Goal: Task Accomplishment & Management: Use online tool/utility

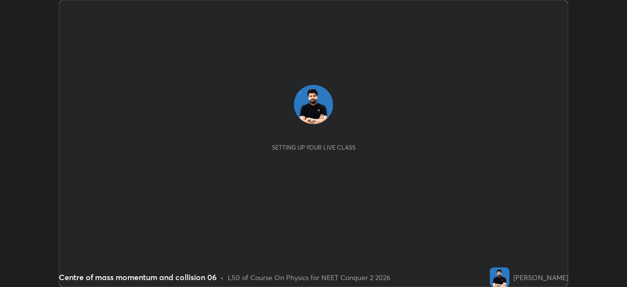
scroll to position [287, 627]
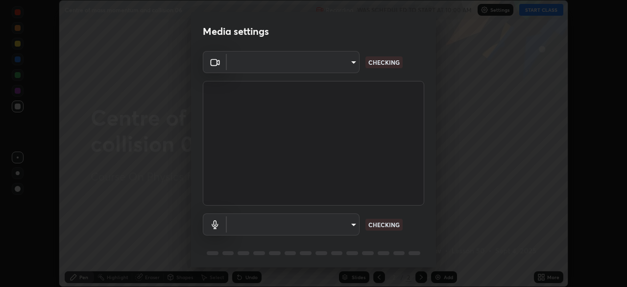
type input "b8f277cd8c291a0c7ed6159829793d80adb5f71bb500324d50d569f5a67401a8"
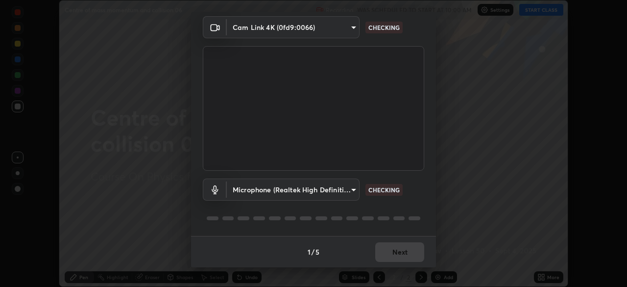
scroll to position [0, 0]
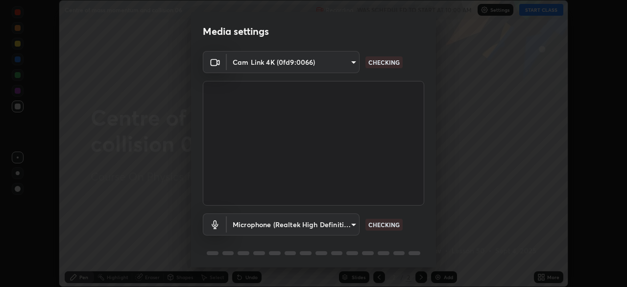
click at [341, 224] on body "Erase all Centre of mass momentum and collision 06 Recording WAS SCHEDULED TO S…" at bounding box center [313, 143] width 627 height 287
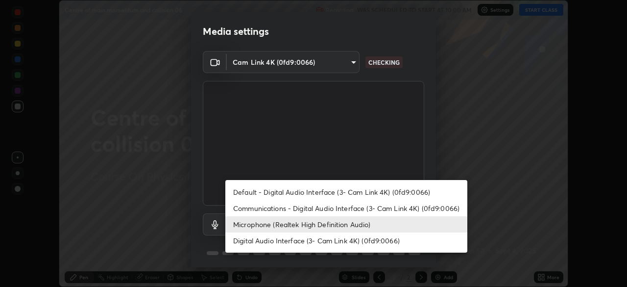
click at [335, 226] on li "Microphone (Realtek High Definition Audio)" at bounding box center [346, 224] width 242 height 16
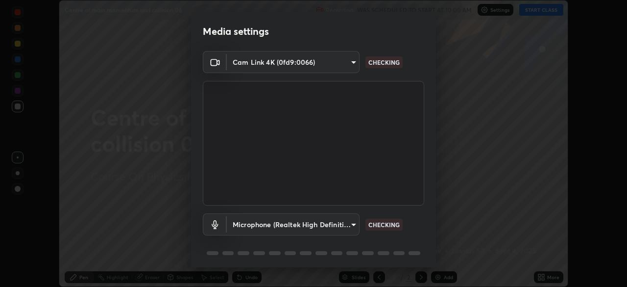
click at [350, 228] on body "Erase all Centre of mass momentum and collision 06 Recording WAS SCHEDULED TO S…" at bounding box center [313, 143] width 627 height 287
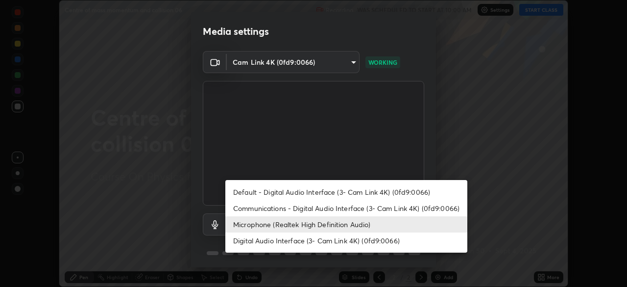
click at [327, 192] on li "Default - Digital Audio Interface (3- Cam Link 4K) (0fd9:0066)" at bounding box center [346, 192] width 242 height 16
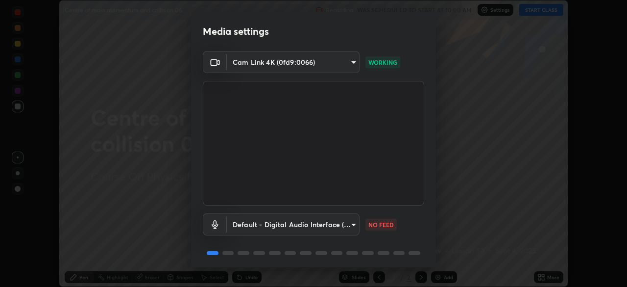
click at [343, 225] on body "Erase all Centre of mass momentum and collision 06 Recording WAS SCHEDULED TO S…" at bounding box center [313, 143] width 627 height 287
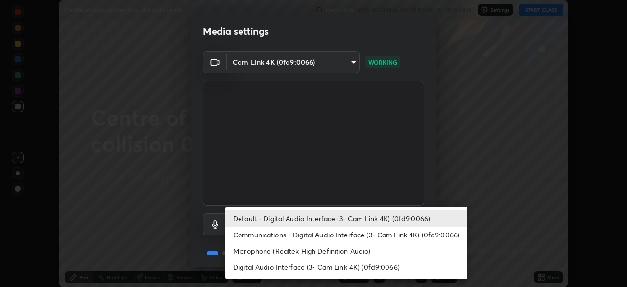
click at [319, 247] on li "Microphone (Realtek High Definition Audio)" at bounding box center [346, 251] width 242 height 16
type input "fc52b274e6785426ab2a4e79817368e636d678bdf91b48eb752f9e2a363405e0"
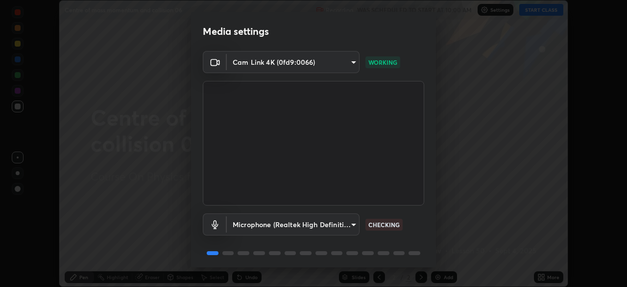
scroll to position [35, 0]
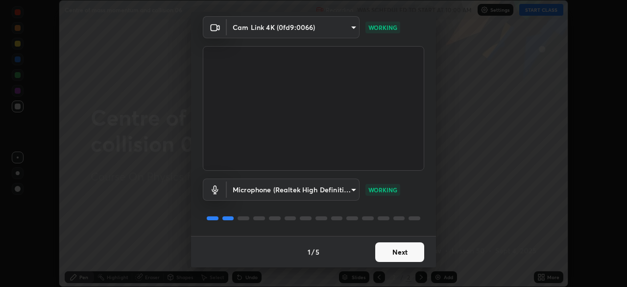
click at [408, 250] on button "Next" at bounding box center [399, 252] width 49 height 20
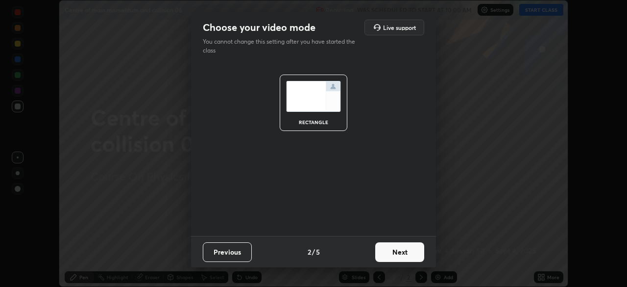
click at [406, 254] on button "Next" at bounding box center [399, 252] width 49 height 20
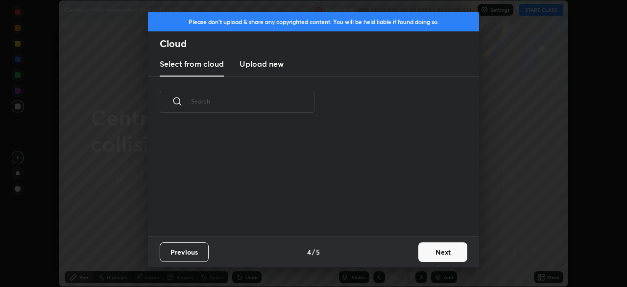
click at [420, 259] on button "Next" at bounding box center [443, 252] width 49 height 20
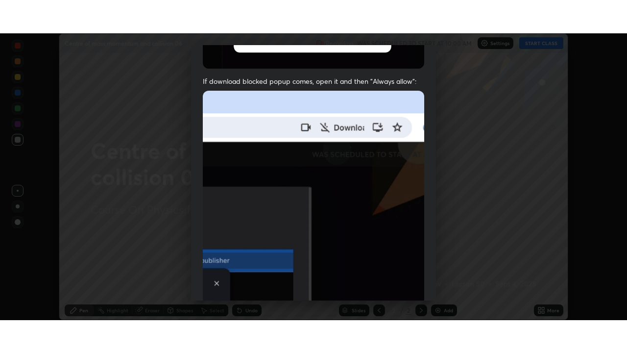
scroll to position [235, 0]
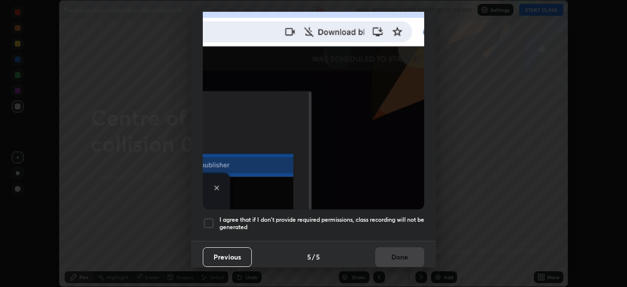
click at [210, 218] on div at bounding box center [209, 223] width 12 height 12
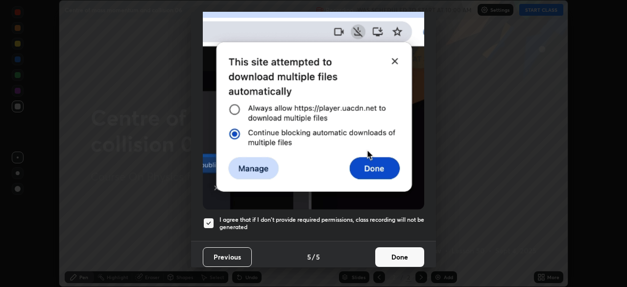
click at [397, 253] on button "Done" at bounding box center [399, 257] width 49 height 20
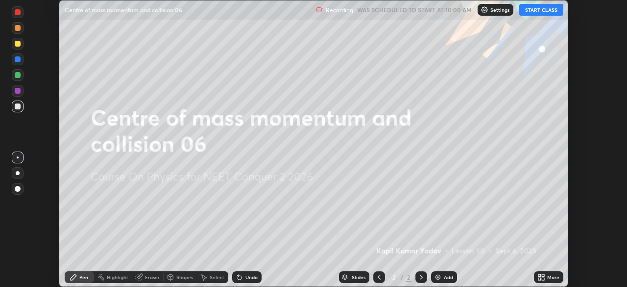
click at [535, 10] on button "START CLASS" at bounding box center [542, 10] width 44 height 12
click at [540, 275] on icon at bounding box center [540, 275] width 2 height 2
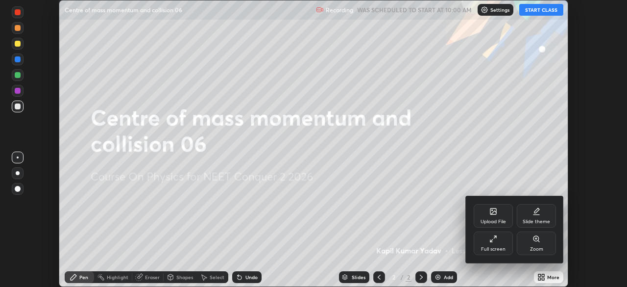
click at [495, 247] on div "Full screen" at bounding box center [493, 249] width 25 height 5
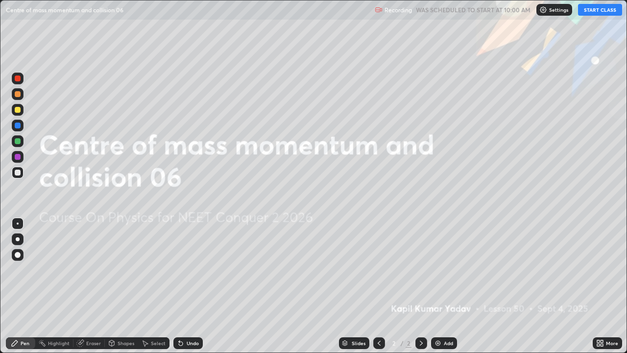
scroll to position [353, 627]
click at [441, 286] on img at bounding box center [438, 343] width 8 height 8
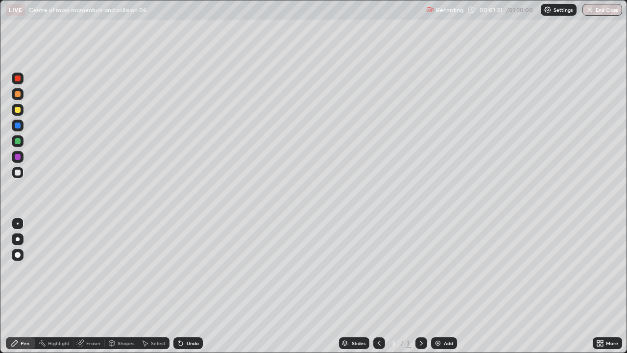
click at [190, 286] on div "Undo" at bounding box center [193, 343] width 12 height 5
click at [443, 286] on div "Add" at bounding box center [444, 343] width 26 height 12
click at [9, 286] on div "Erase all" at bounding box center [18, 177] width 24 height 314
click at [436, 286] on img at bounding box center [438, 343] width 8 height 8
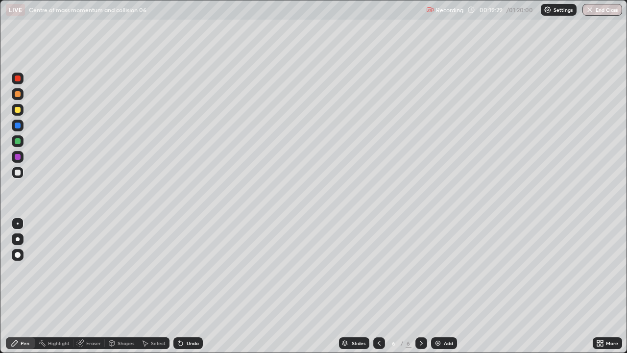
click at [442, 286] on div "Add" at bounding box center [444, 343] width 26 height 12
click at [436, 286] on img at bounding box center [438, 343] width 8 height 8
click at [438, 286] on img at bounding box center [438, 343] width 8 height 8
click at [20, 140] on div at bounding box center [18, 141] width 6 height 6
click at [439, 286] on img at bounding box center [438, 343] width 8 height 8
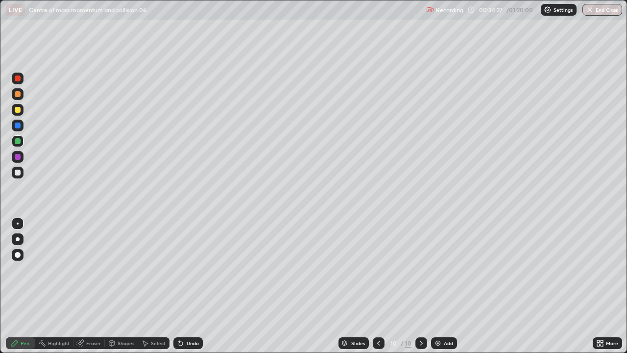
click at [17, 173] on div at bounding box center [18, 173] width 6 height 6
click at [437, 286] on div "Add" at bounding box center [444, 343] width 26 height 12
click at [17, 141] on div at bounding box center [18, 141] width 6 height 6
click at [439, 286] on img at bounding box center [438, 343] width 8 height 8
click at [447, 286] on div "Add" at bounding box center [448, 343] width 9 height 5
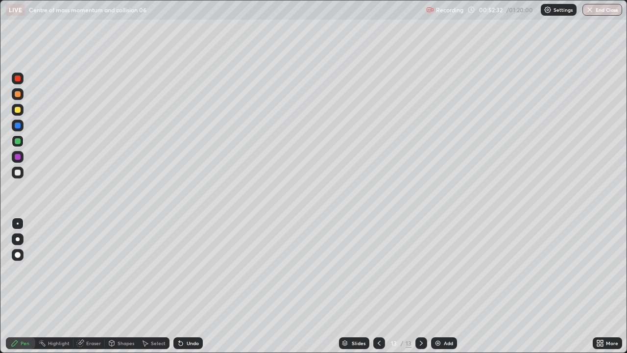
click at [446, 286] on div "Add" at bounding box center [448, 343] width 9 height 5
click at [442, 286] on div "Add" at bounding box center [444, 343] width 26 height 12
click at [17, 109] on div at bounding box center [18, 110] width 6 height 6
click at [444, 286] on div "Add" at bounding box center [448, 343] width 9 height 5
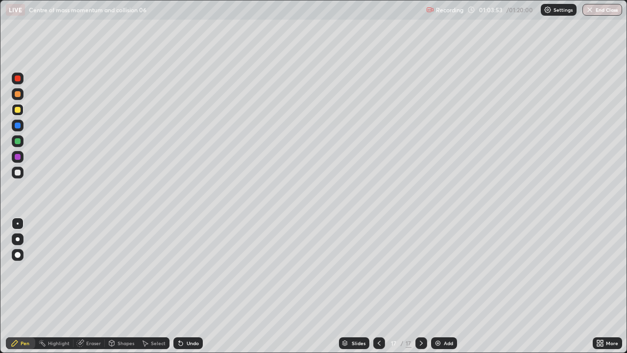
click at [17, 173] on div at bounding box center [18, 173] width 6 height 6
click at [20, 142] on div at bounding box center [18, 141] width 6 height 6
click at [445, 286] on div "Add" at bounding box center [448, 343] width 9 height 5
click at [18, 172] on div at bounding box center [18, 173] width 6 height 6
click at [187, 286] on div "Undo" at bounding box center [193, 343] width 12 height 5
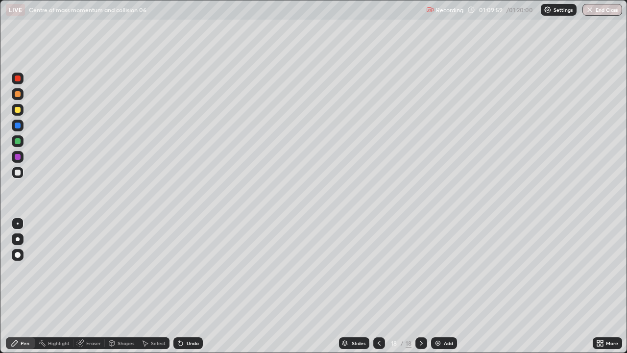
click at [187, 286] on div "Undo" at bounding box center [193, 343] width 12 height 5
click at [599, 10] on button "End Class" at bounding box center [603, 10] width 39 height 12
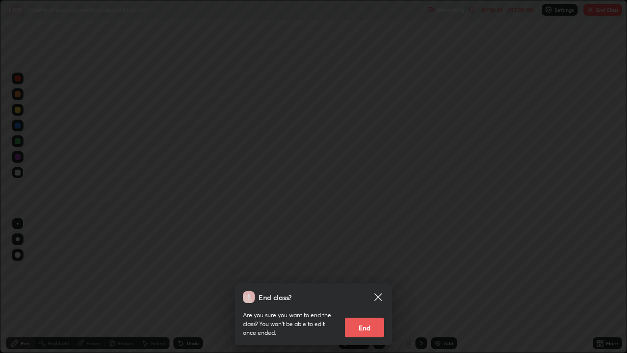
click at [360, 286] on button "End" at bounding box center [364, 328] width 39 height 20
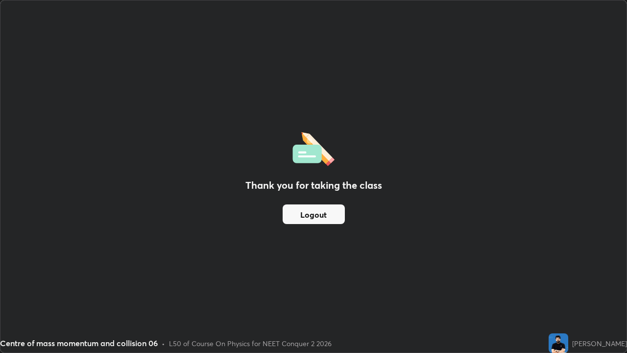
click at [291, 204] on button "Logout" at bounding box center [314, 214] width 62 height 20
click at [295, 209] on button "Logout" at bounding box center [314, 214] width 62 height 20
